Goal: Information Seeking & Learning: Learn about a topic

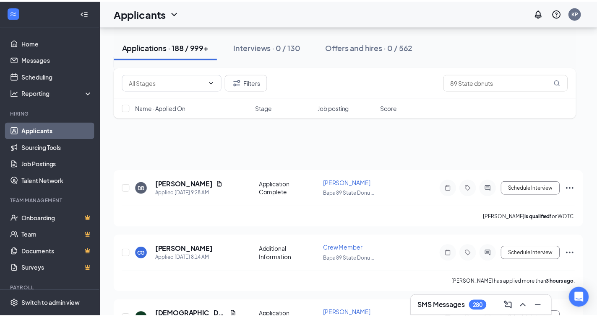
scroll to position [456, 0]
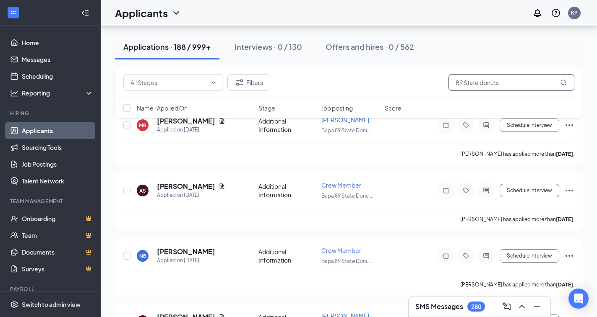
click at [525, 87] on input "89 State donuts" at bounding box center [511, 82] width 126 height 17
type input "8"
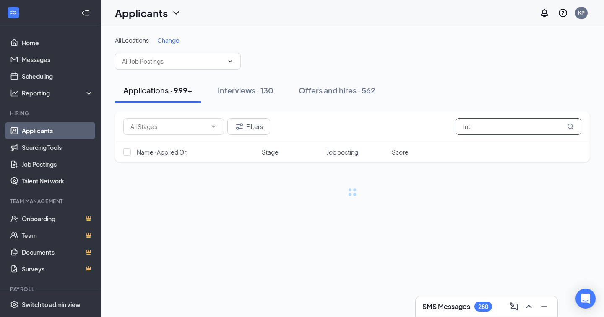
type input "m"
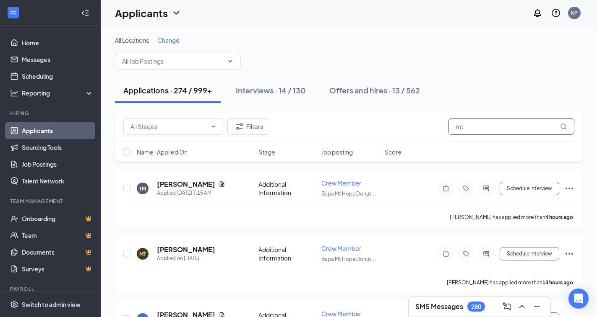
type input "m"
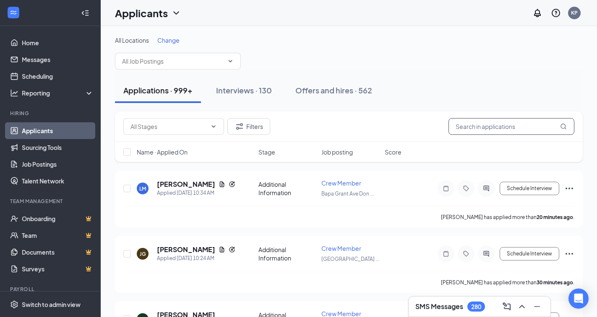
click at [469, 122] on input "text" at bounding box center [511, 126] width 126 height 17
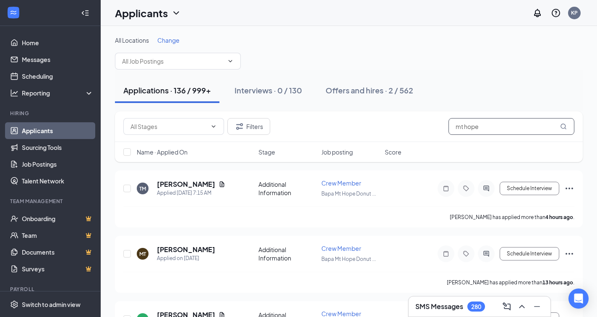
click at [453, 124] on input "mt hope" at bounding box center [511, 126] width 126 height 17
click at [171, 185] on h5 "[PERSON_NAME]" at bounding box center [186, 184] width 58 height 9
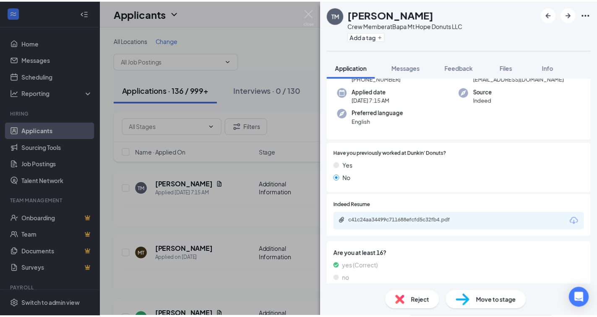
scroll to position [87, 0]
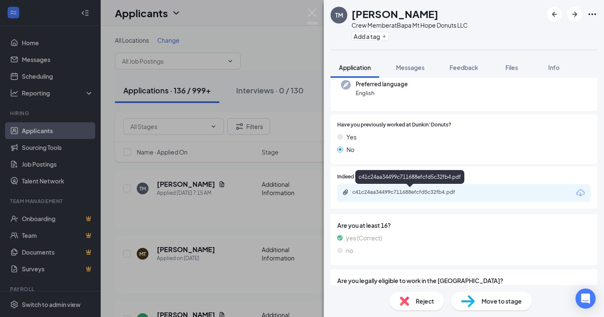
click at [407, 192] on div "c41c24aa34499c711688efcfd5c32fb4.pdf" at bounding box center [410, 192] width 117 height 7
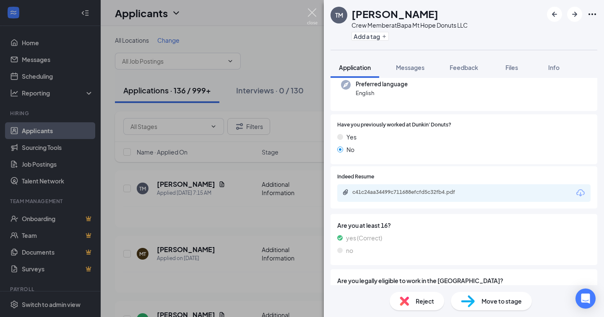
click at [311, 17] on img at bounding box center [312, 16] width 10 height 16
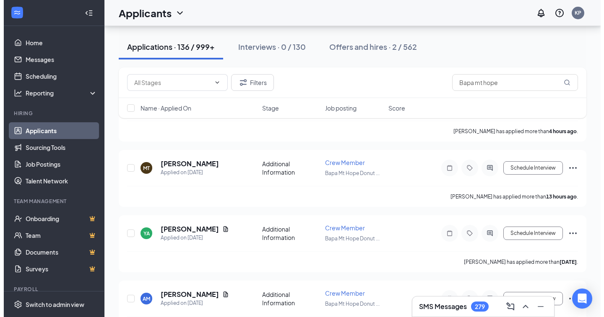
scroll to position [119, 0]
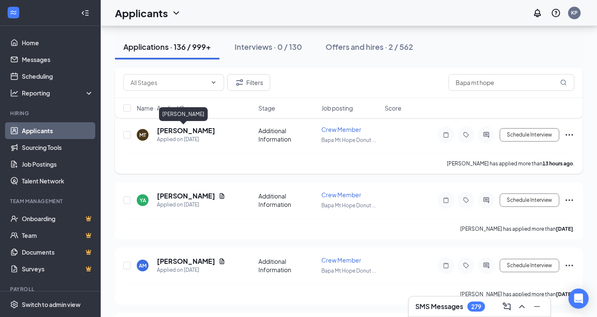
click at [170, 135] on h5 "[PERSON_NAME]" at bounding box center [186, 130] width 58 height 9
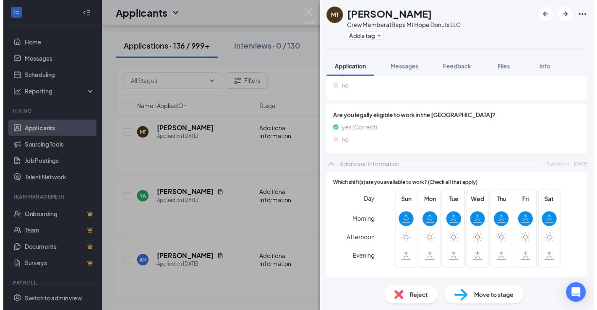
scroll to position [208, 0]
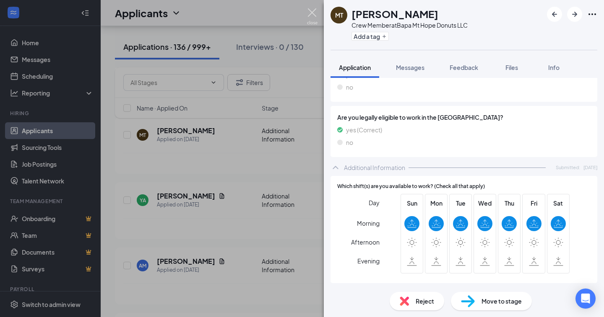
click at [314, 19] on img at bounding box center [312, 16] width 10 height 16
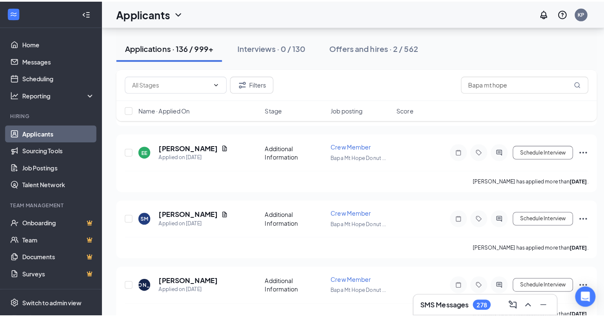
scroll to position [446, 0]
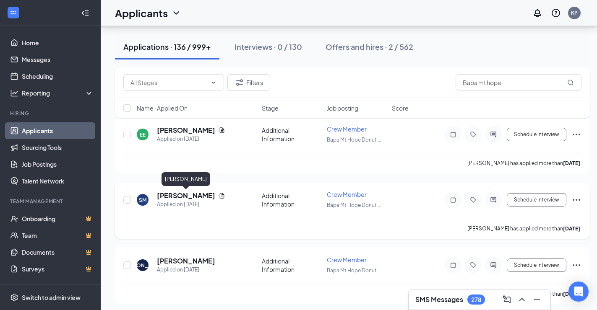
click at [191, 194] on h5 "[PERSON_NAME]" at bounding box center [186, 195] width 58 height 9
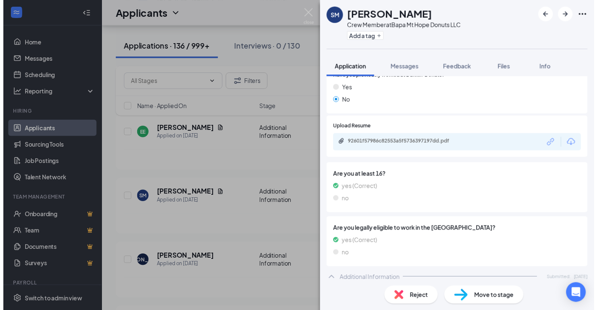
scroll to position [133, 0]
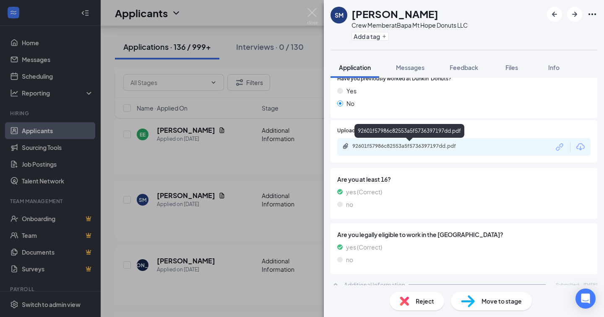
click at [402, 147] on div "92601f57986c82553a5f5736397197dd.pdf" at bounding box center [410, 146] width 117 height 7
click at [316, 11] on img at bounding box center [312, 16] width 10 height 16
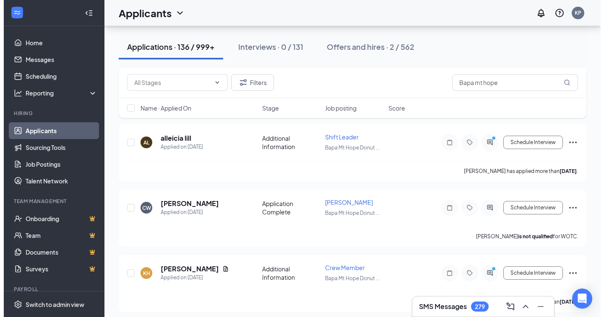
scroll to position [2200, 0]
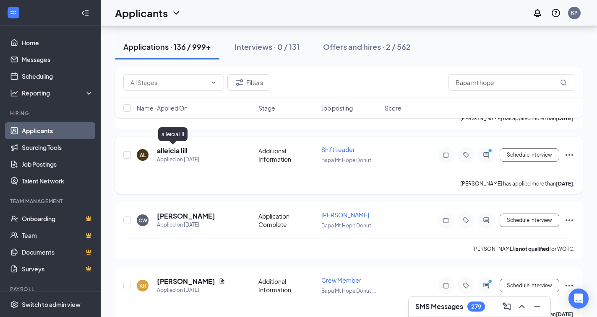
click at [167, 149] on h5 "alleicia lill" at bounding box center [172, 150] width 31 height 9
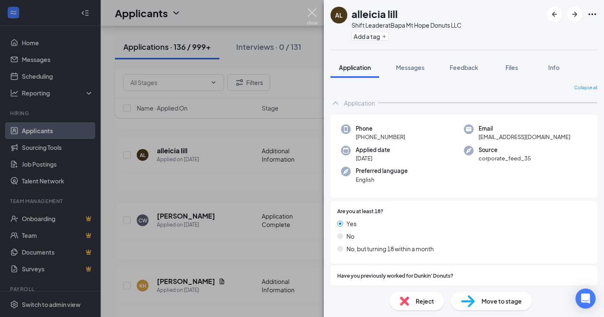
click at [311, 15] on img at bounding box center [312, 16] width 10 height 16
click at [309, 10] on div "Applicants KP" at bounding box center [352, 13] width 503 height 26
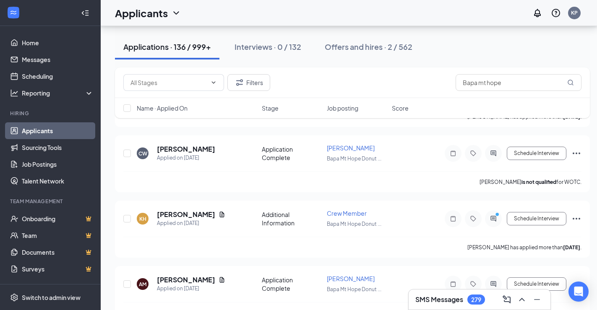
scroll to position [2273, 0]
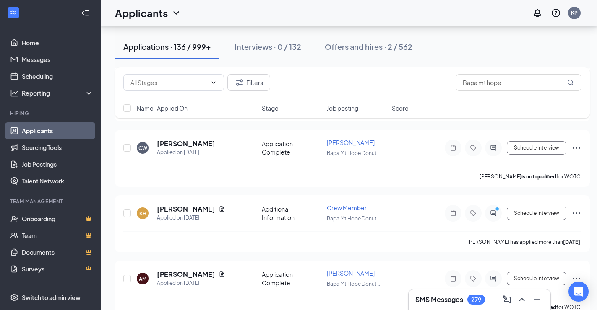
click at [433, 293] on div "SMS Messages 279" at bounding box center [479, 299] width 128 height 13
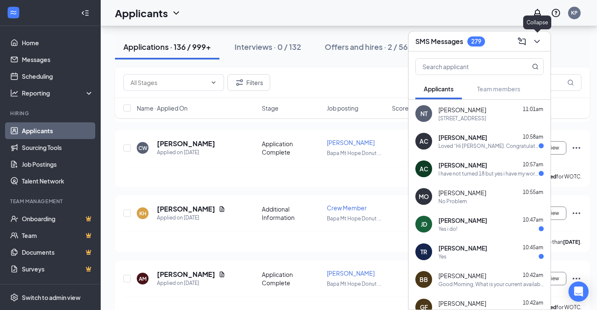
click at [536, 39] on icon "ChevronDown" at bounding box center [537, 41] width 10 height 10
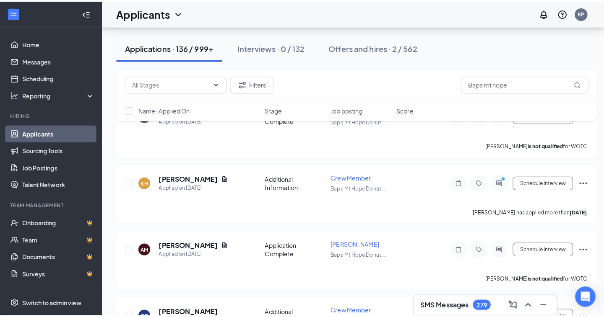
scroll to position [2323, 0]
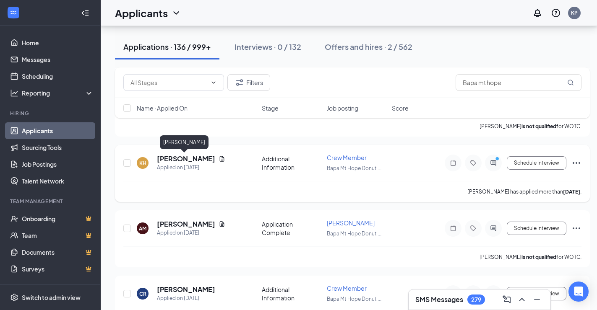
click at [181, 157] on h5 "[PERSON_NAME]" at bounding box center [186, 158] width 58 height 9
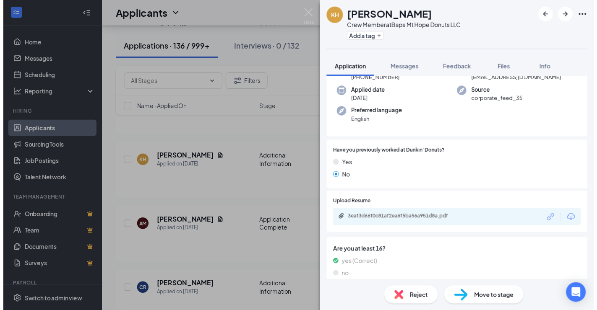
scroll to position [106, 0]
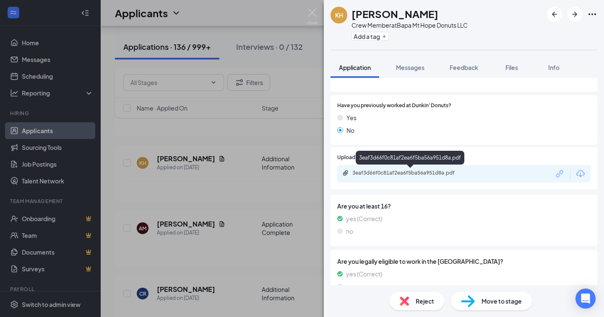
click at [417, 175] on div "3eaf3d66f0c81af2ea6f5ba56a951d8a.pdf" at bounding box center [410, 173] width 117 height 7
click at [308, 14] on img at bounding box center [312, 16] width 10 height 16
click at [311, 7] on div "KH [PERSON_NAME] Crew Member at Bapa Mt Hope Donuts LLC Add a tag Application M…" at bounding box center [302, 158] width 604 height 317
click at [311, 12] on img at bounding box center [312, 16] width 10 height 16
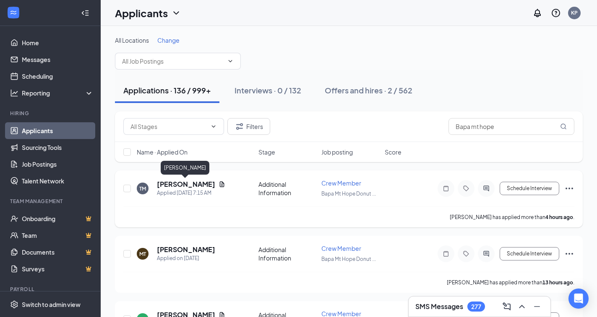
click at [196, 182] on h5 "[PERSON_NAME]" at bounding box center [186, 184] width 58 height 9
click at [203, 185] on h5 "[PERSON_NAME]" at bounding box center [186, 184] width 58 height 9
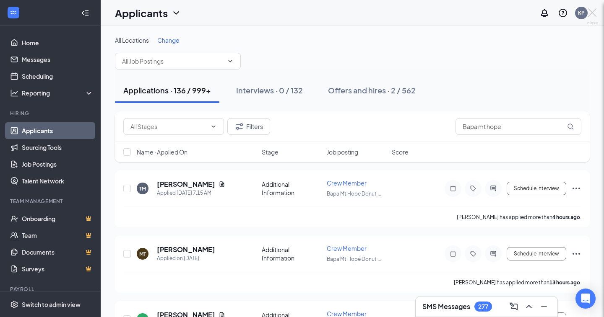
click at [182, 183] on div "TM [PERSON_NAME] Crew Member at Bapa Mt Hope Donuts LLC Add a tag Application M…" at bounding box center [302, 158] width 604 height 317
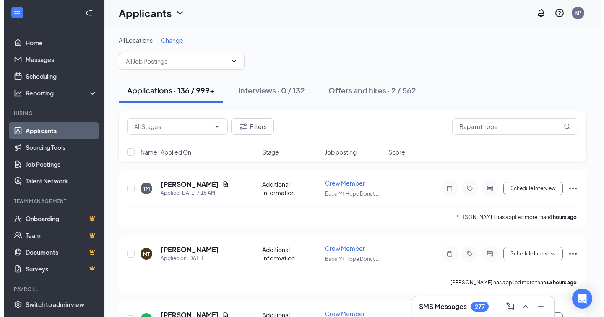
scroll to position [13, 0]
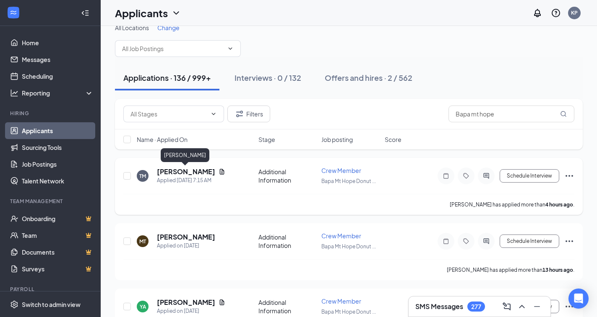
click at [189, 171] on h5 "[PERSON_NAME]" at bounding box center [186, 171] width 58 height 9
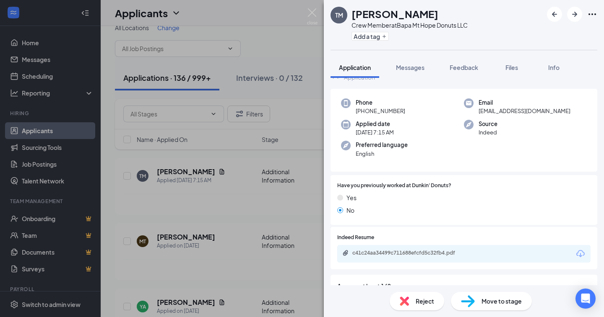
scroll to position [34, 0]
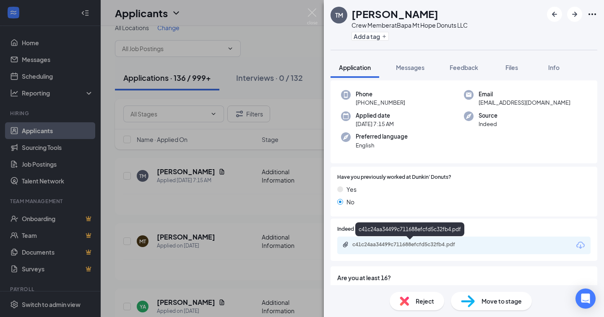
click at [394, 243] on div "c41c24aa34499c711688efcfd5c32fb4.pdf" at bounding box center [410, 244] width 117 height 7
click at [348, 63] on button "Application" at bounding box center [354, 67] width 49 height 21
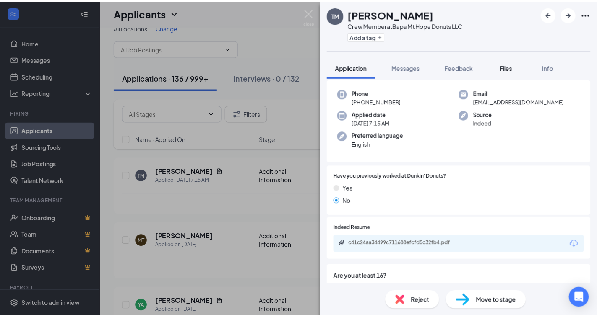
scroll to position [25, 0]
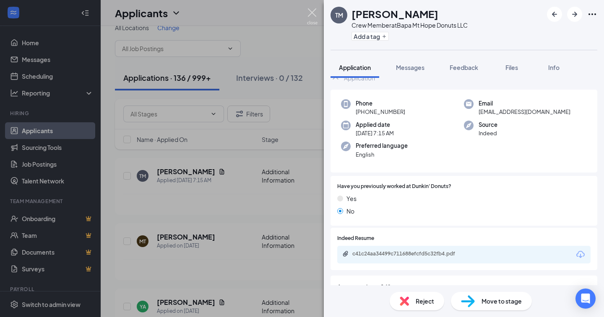
click at [312, 13] on img at bounding box center [312, 16] width 10 height 16
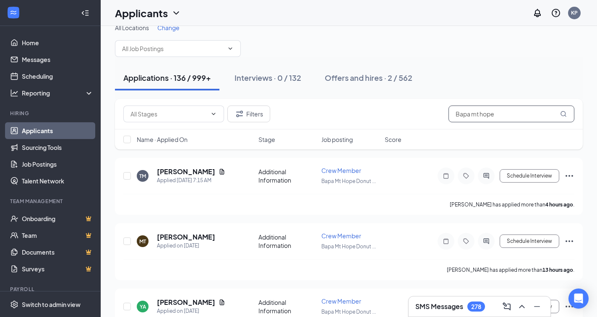
click at [524, 119] on input "Bapa mt hope" at bounding box center [511, 114] width 126 height 17
click at [528, 115] on input "Bapa mt hope" at bounding box center [511, 114] width 126 height 17
type input "B"
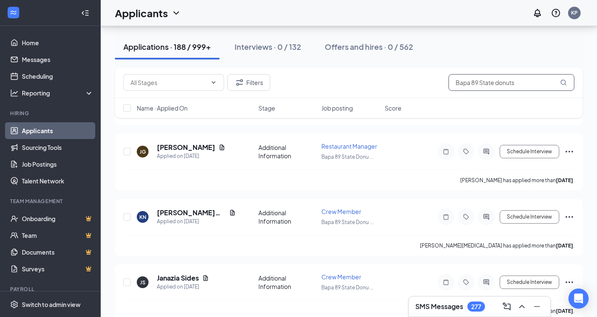
scroll to position [920, 0]
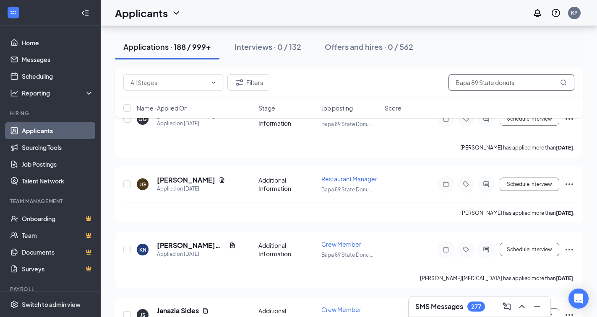
click at [566, 83] on icon "MagnifyingGlass" at bounding box center [563, 82] width 7 height 7
click at [530, 87] on input "Bapa 89 State donuts" at bounding box center [511, 82] width 126 height 17
type input "B"
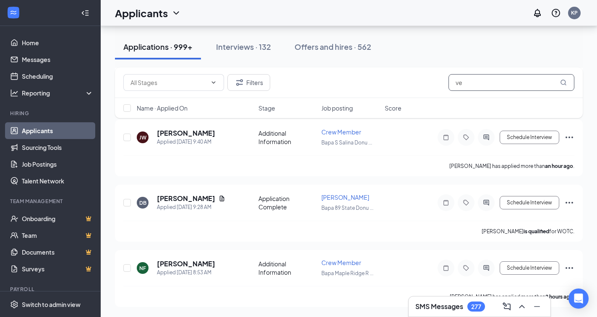
scroll to position [509, 0]
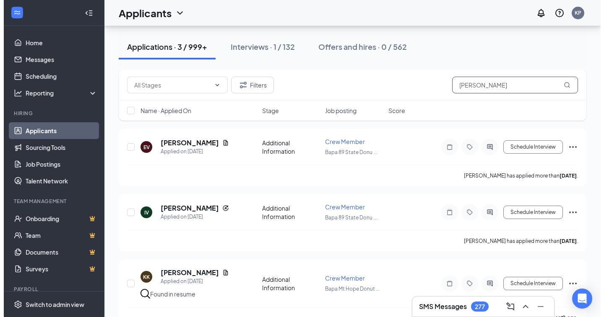
scroll to position [45, 0]
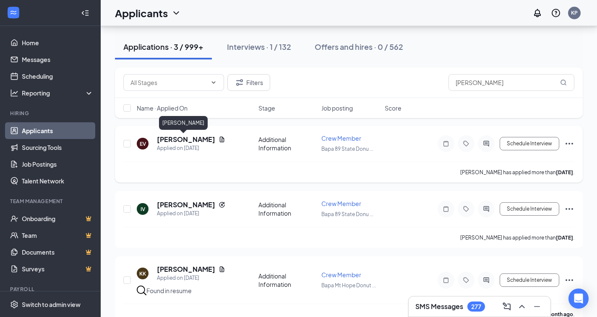
click at [175, 138] on h5 "[PERSON_NAME]" at bounding box center [186, 139] width 58 height 9
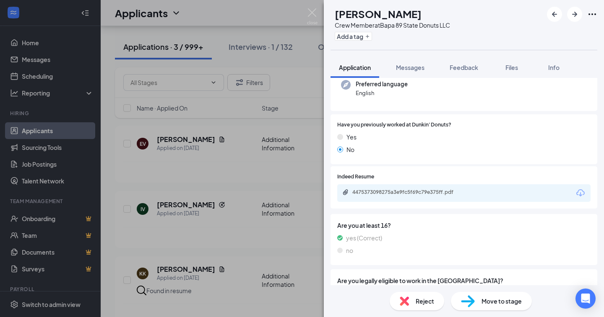
scroll to position [88, 0]
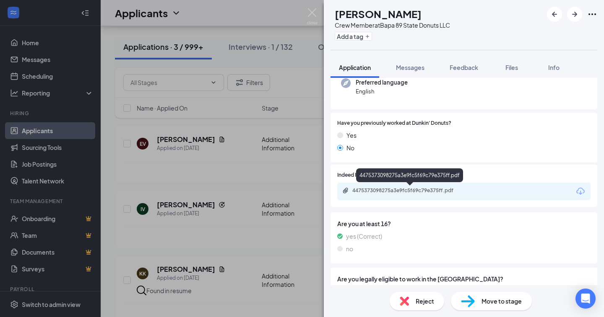
click at [380, 188] on div "4475373098275a3e9fc5f69c79e375ff.pdf" at bounding box center [410, 190] width 117 height 7
click at [310, 11] on img at bounding box center [312, 16] width 10 height 16
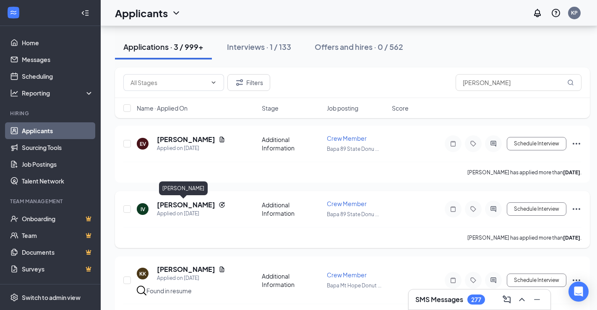
click at [173, 203] on h5 "[PERSON_NAME]" at bounding box center [186, 204] width 58 height 9
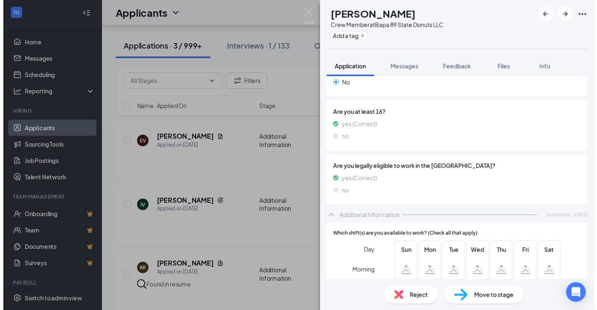
scroll to position [235, 0]
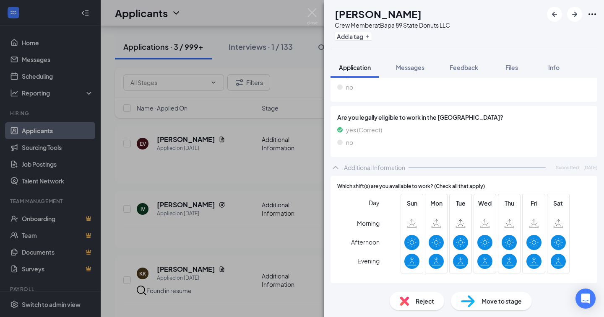
click at [304, 9] on div "IV [PERSON_NAME] Crew Member at Bapa 89 State Donuts LLC Add a tag Application …" at bounding box center [302, 158] width 604 height 317
click at [311, 13] on img at bounding box center [312, 16] width 10 height 16
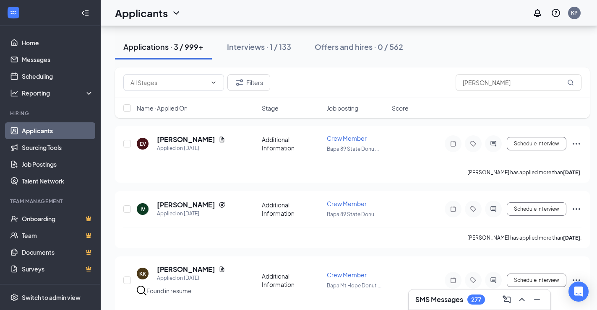
scroll to position [68, 0]
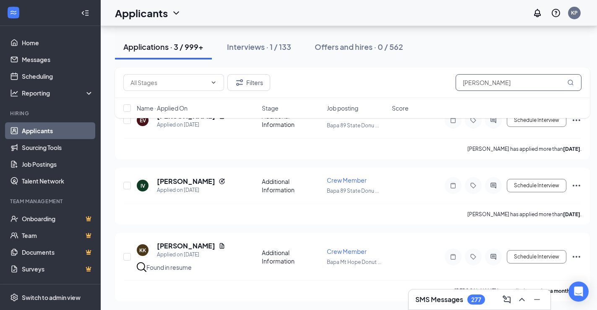
click at [508, 86] on input "[PERSON_NAME]" at bounding box center [518, 82] width 126 height 17
type input "v"
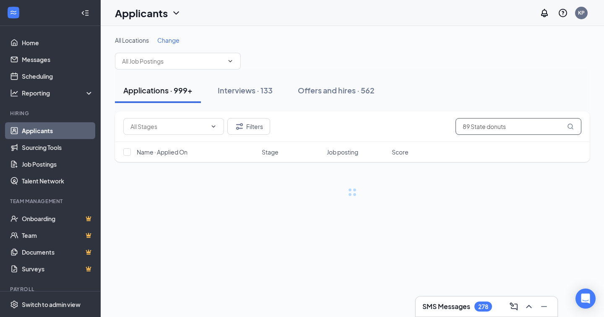
type input "89 State donuts"
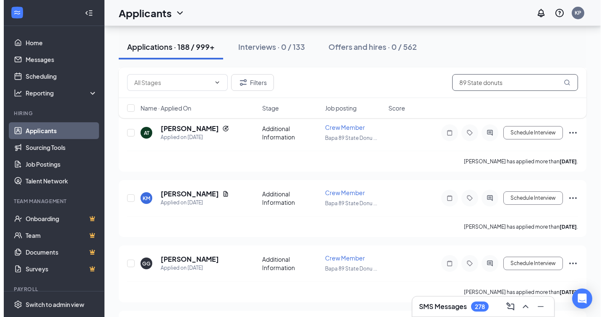
scroll to position [786, 0]
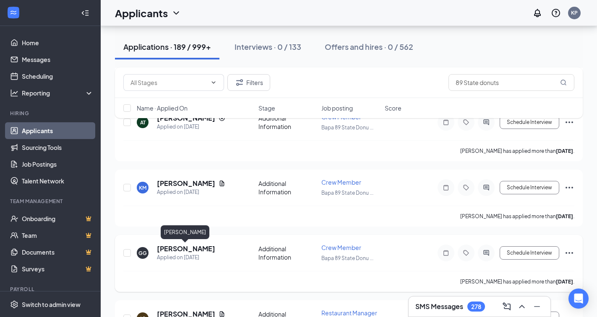
click at [176, 250] on h5 "[PERSON_NAME]" at bounding box center [186, 248] width 58 height 9
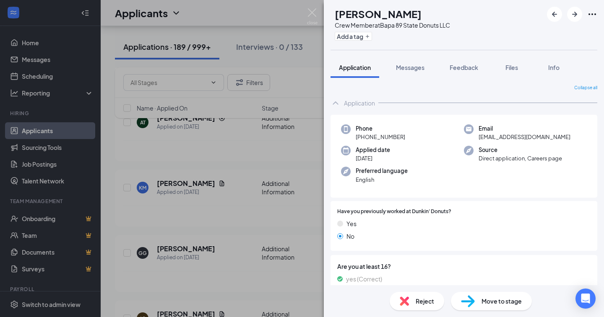
click at [306, 13] on div "GG [PERSON_NAME] Crew Member at Bapa 89 State Donuts LLC Add a tag Application …" at bounding box center [302, 158] width 604 height 317
click at [311, 12] on img at bounding box center [312, 16] width 10 height 16
